Goal: Information Seeking & Learning: Find specific fact

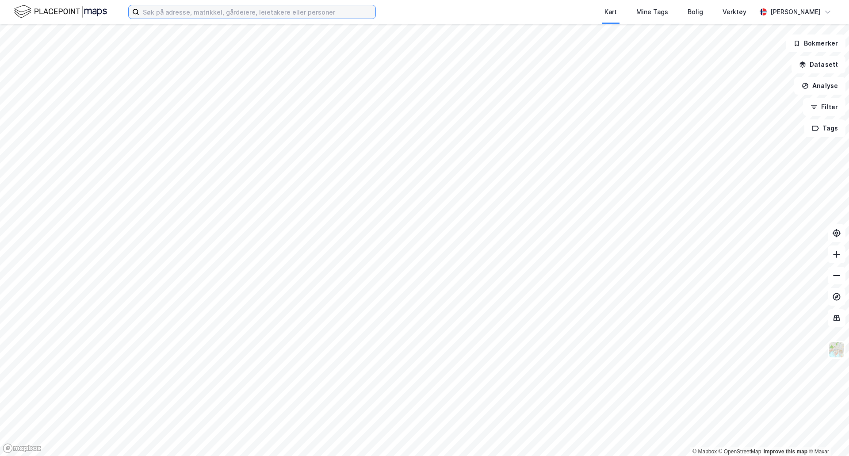
click at [361, 17] on input at bounding box center [257, 11] width 236 height 13
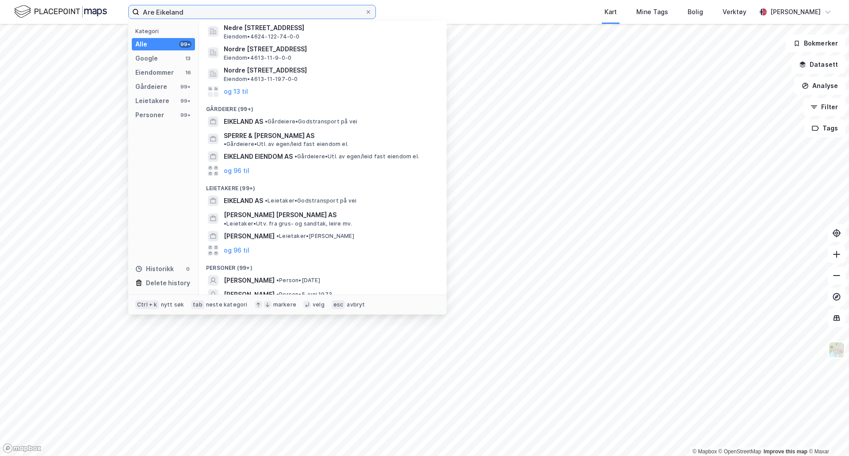
scroll to position [110, 0]
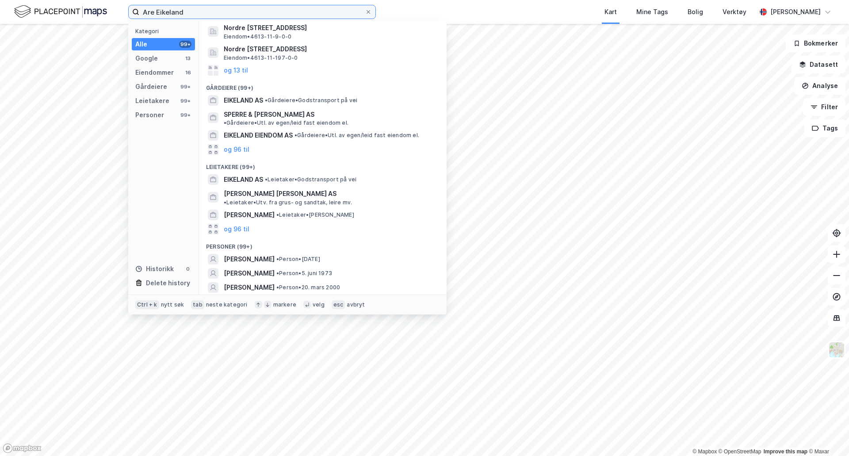
type input "Are Eikeland"
click at [241, 296] on button "og 96 til" at bounding box center [237, 301] width 26 height 11
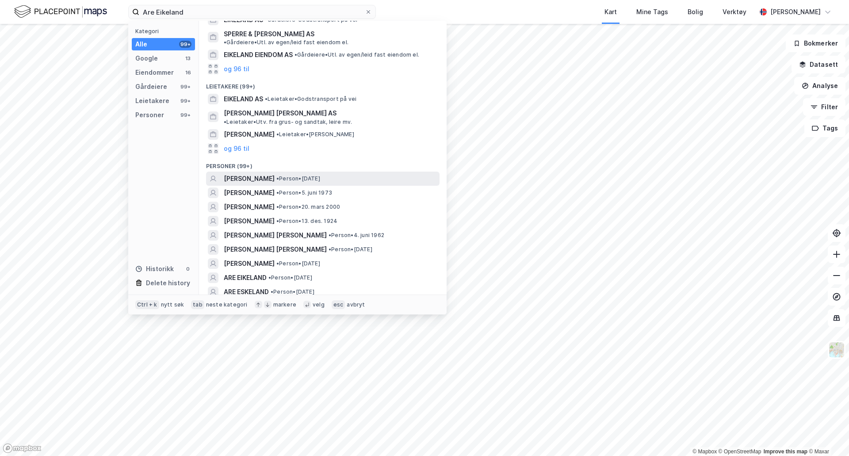
scroll to position [242, 0]
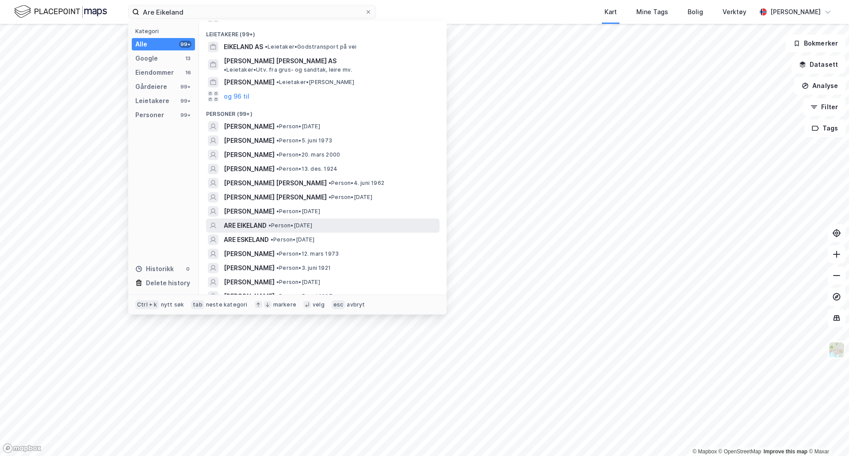
click at [247, 220] on span "ARE EIKELAND" at bounding box center [245, 225] width 43 height 11
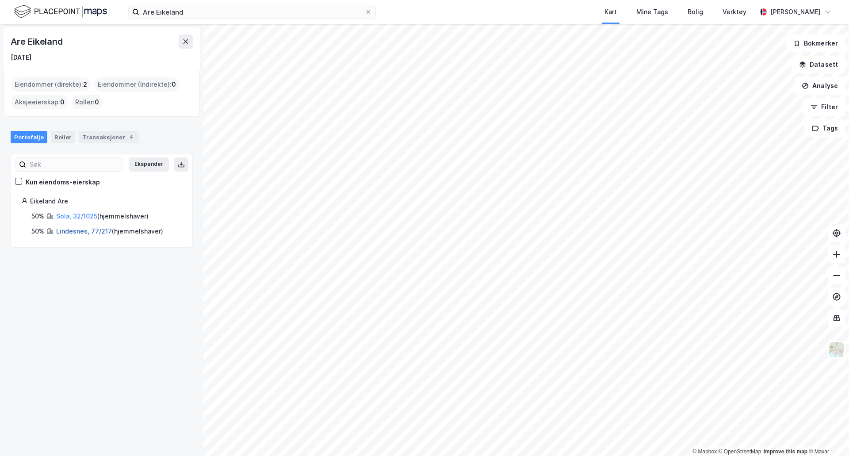
click at [86, 230] on link "Lindesnes, 77/217" at bounding box center [84, 231] width 56 height 8
